Goal: Check status: Check status

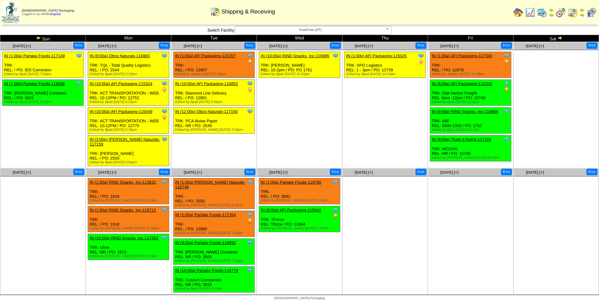
click at [284, 34] on span "FreeFrom (FF)" at bounding box center [310, 30] width 145 height 8
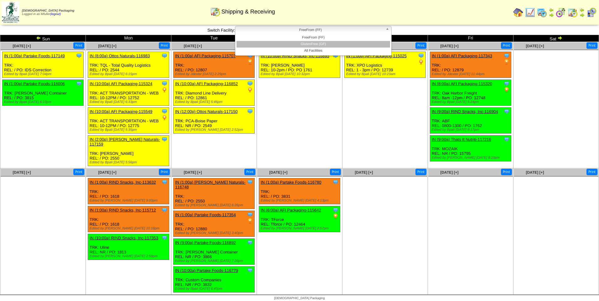
click at [288, 43] on li "GlutenFree (GF)" at bounding box center [312, 44] width 153 height 7
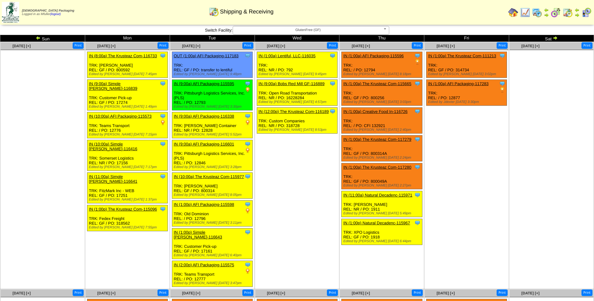
click at [330, 30] on span "GlutenFree (GF)" at bounding box center [308, 30] width 145 height 8
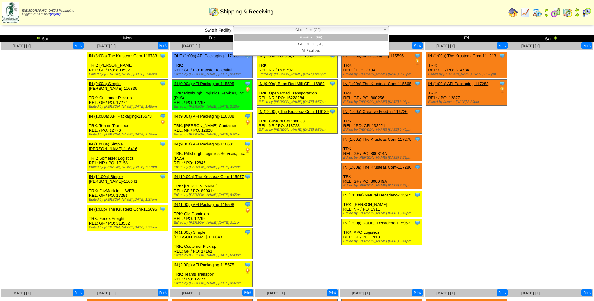
click at [328, 37] on li "FreeFrom (FF)" at bounding box center [310, 37] width 153 height 7
